Goal: Transaction & Acquisition: Purchase product/service

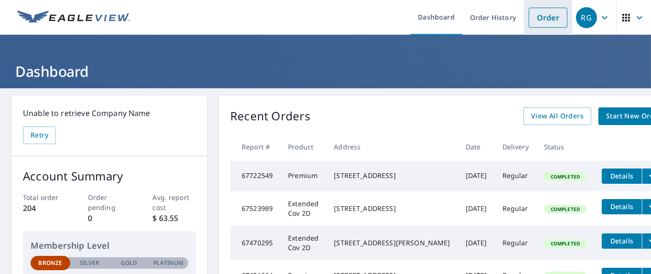
click at [540, 19] on link "Order" at bounding box center [548, 18] width 39 height 20
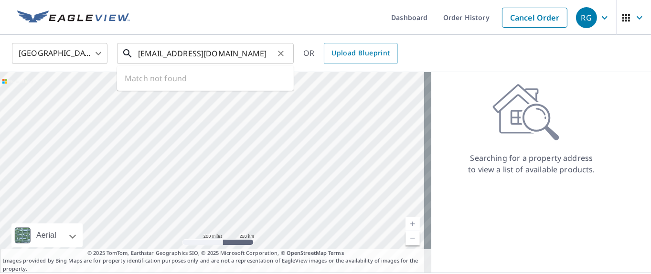
click at [239, 49] on input "[EMAIL_ADDRESS][DOMAIN_NAME]" at bounding box center [206, 53] width 136 height 27
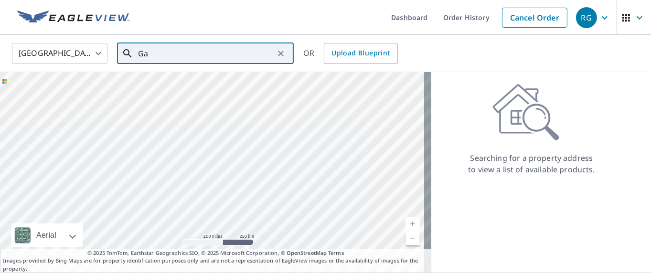
type input "G"
click at [169, 80] on span "[STREET_ADDRESS]" at bounding box center [211, 80] width 150 height 11
type input "[STREET_ADDRESS]"
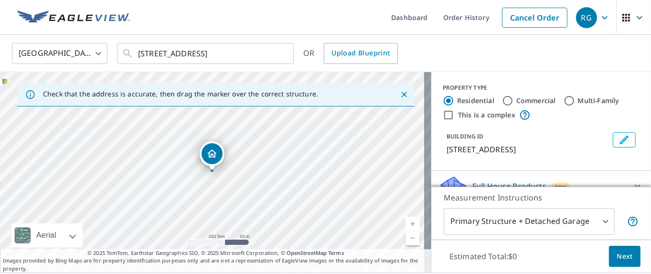
click at [399, 95] on icon "Close" at bounding box center [404, 95] width 10 height 10
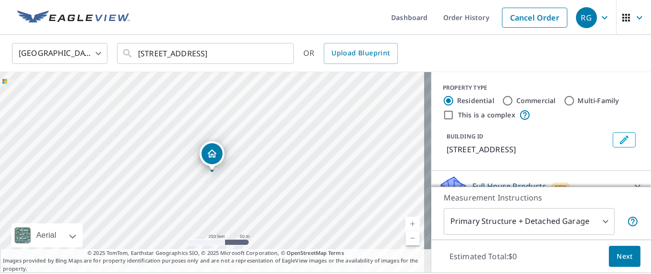
click at [408, 224] on link "Current Level 17, Zoom In" at bounding box center [412, 224] width 14 height 14
click at [408, 224] on link "Current Level 18, Zoom In" at bounding box center [412, 224] width 14 height 14
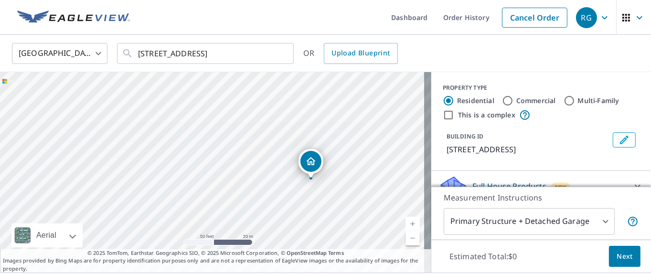
drag, startPoint x: 211, startPoint y: 157, endPoint x: 309, endPoint y: 164, distance: 99.1
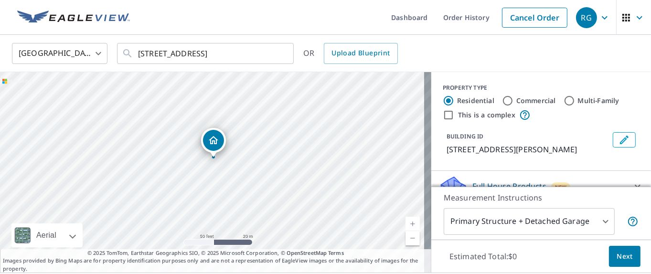
drag, startPoint x: 250, startPoint y: 198, endPoint x: 256, endPoint y: 174, distance: 24.7
click at [254, 178] on div "[STREET_ADDRESS]" at bounding box center [215, 172] width 431 height 201
drag, startPoint x: 256, startPoint y: 174, endPoint x: 287, endPoint y: 164, distance: 32.0
click at [287, 164] on div "[STREET_ADDRESS]" at bounding box center [215, 172] width 431 height 201
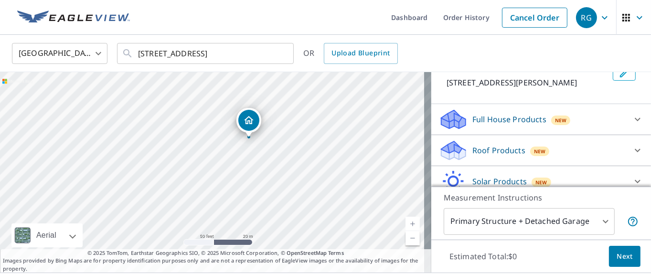
scroll to position [71, 0]
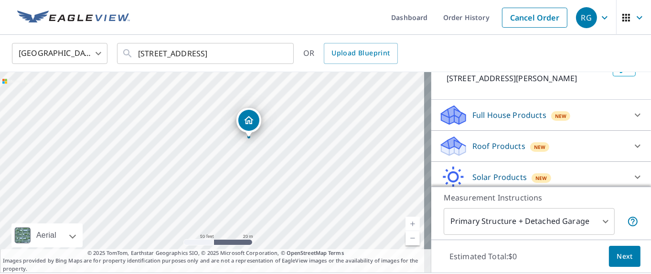
click at [635, 146] on icon at bounding box center [638, 146] width 6 height 3
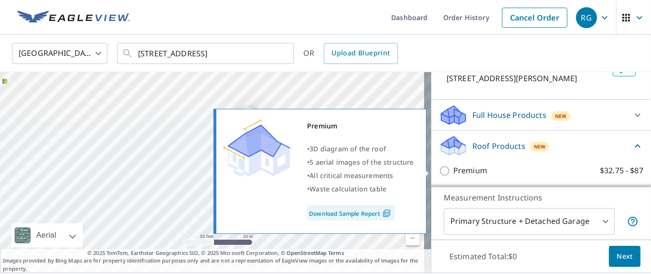
click at [439, 170] on input "Premium $32.75 - $87" at bounding box center [446, 170] width 14 height 11
checkbox input "true"
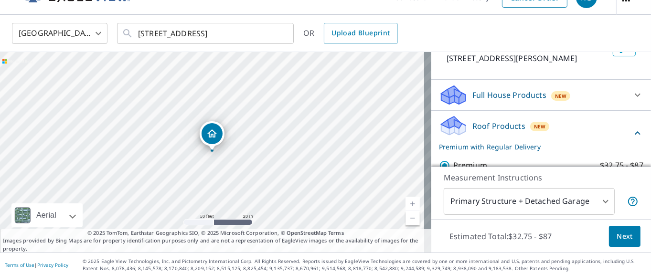
scroll to position [22, 0]
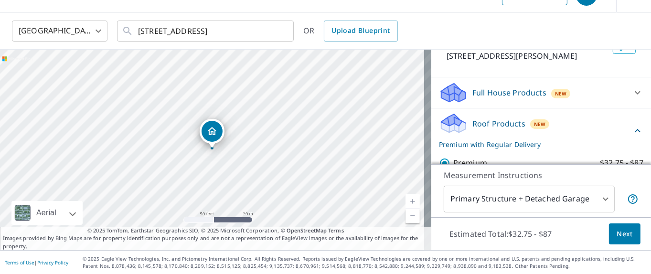
click at [617, 233] on span "Next" at bounding box center [624, 234] width 16 height 12
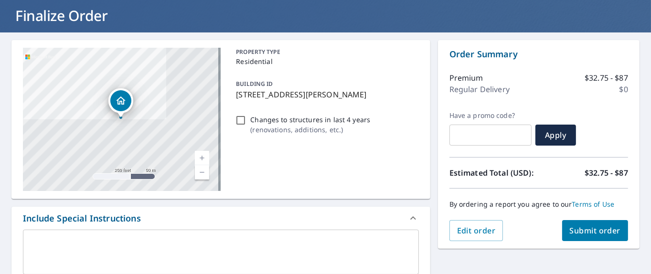
scroll to position [70, 0]
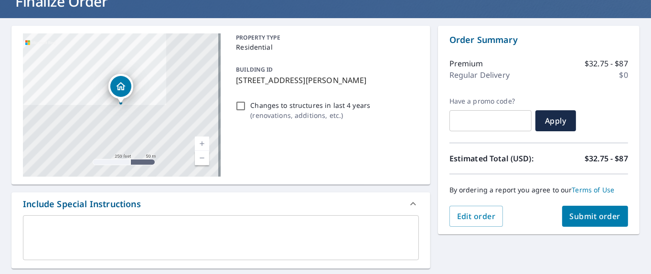
click at [588, 215] on span "Submit order" at bounding box center [595, 216] width 51 height 11
